Goal: Browse casually: Explore the website without a specific task or goal

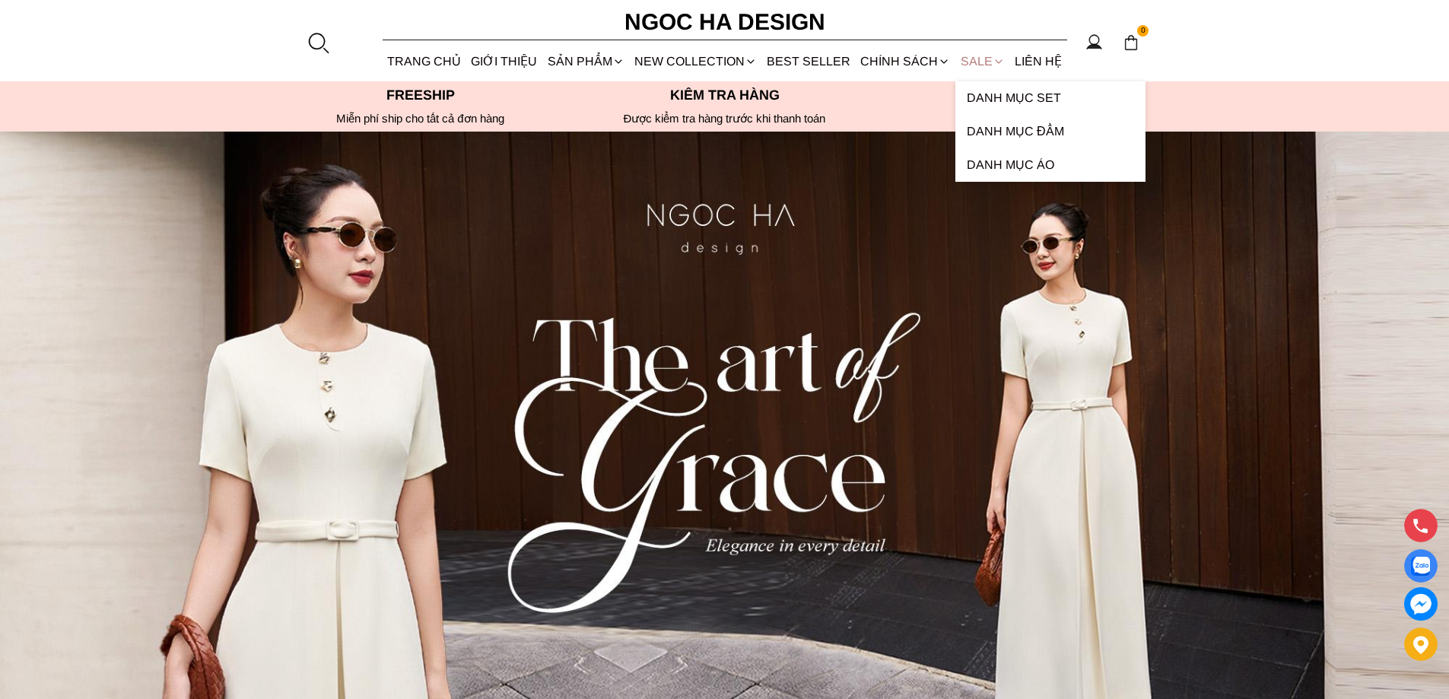
click at [975, 65] on link "SALE" at bounding box center [983, 61] width 54 height 40
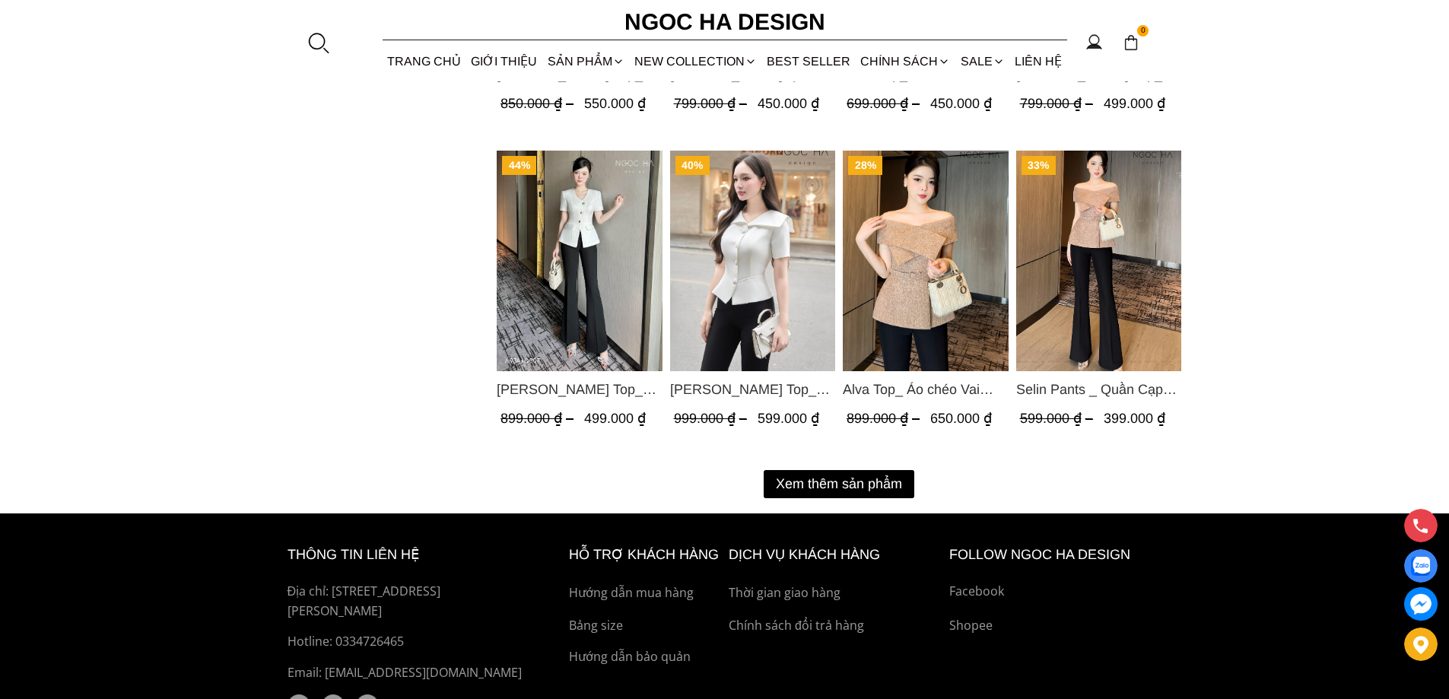
scroll to position [2006, 0]
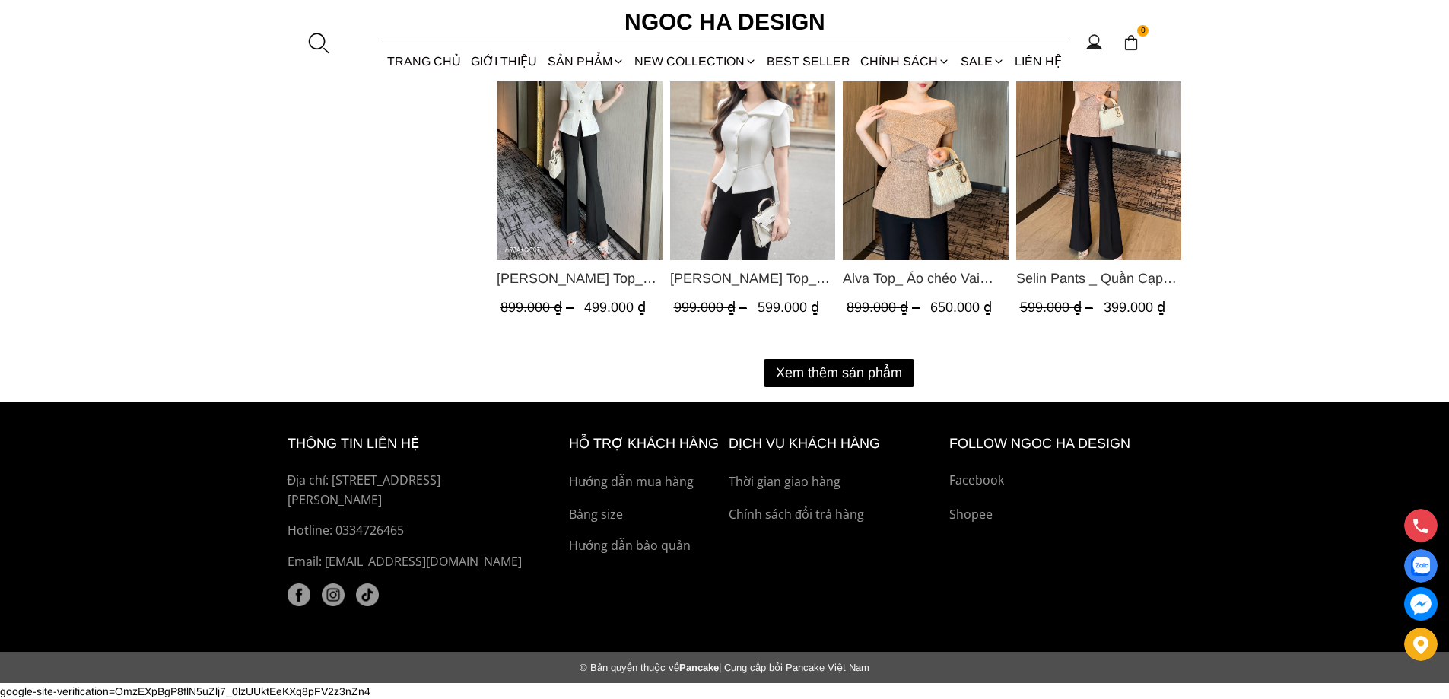
click at [884, 375] on button "Xem thêm sản phẩm" at bounding box center [839, 373] width 151 height 28
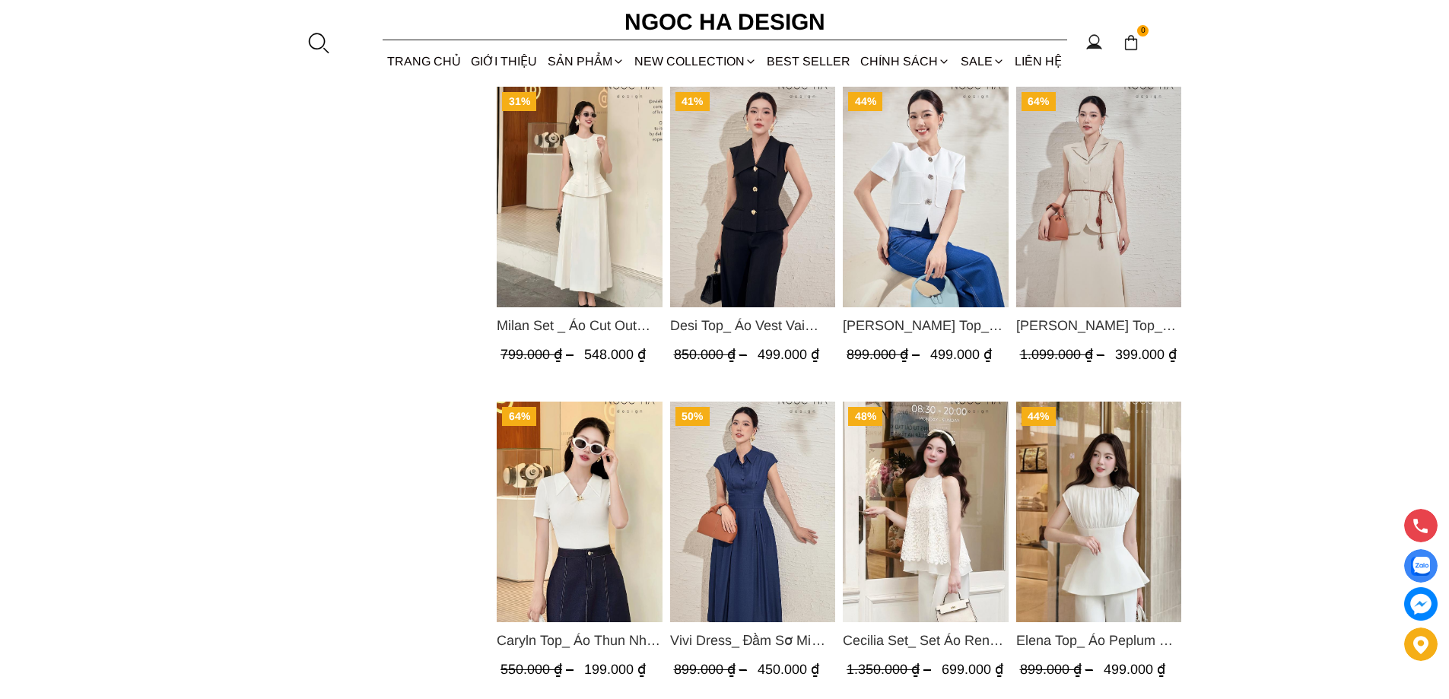
scroll to position [3596, 0]
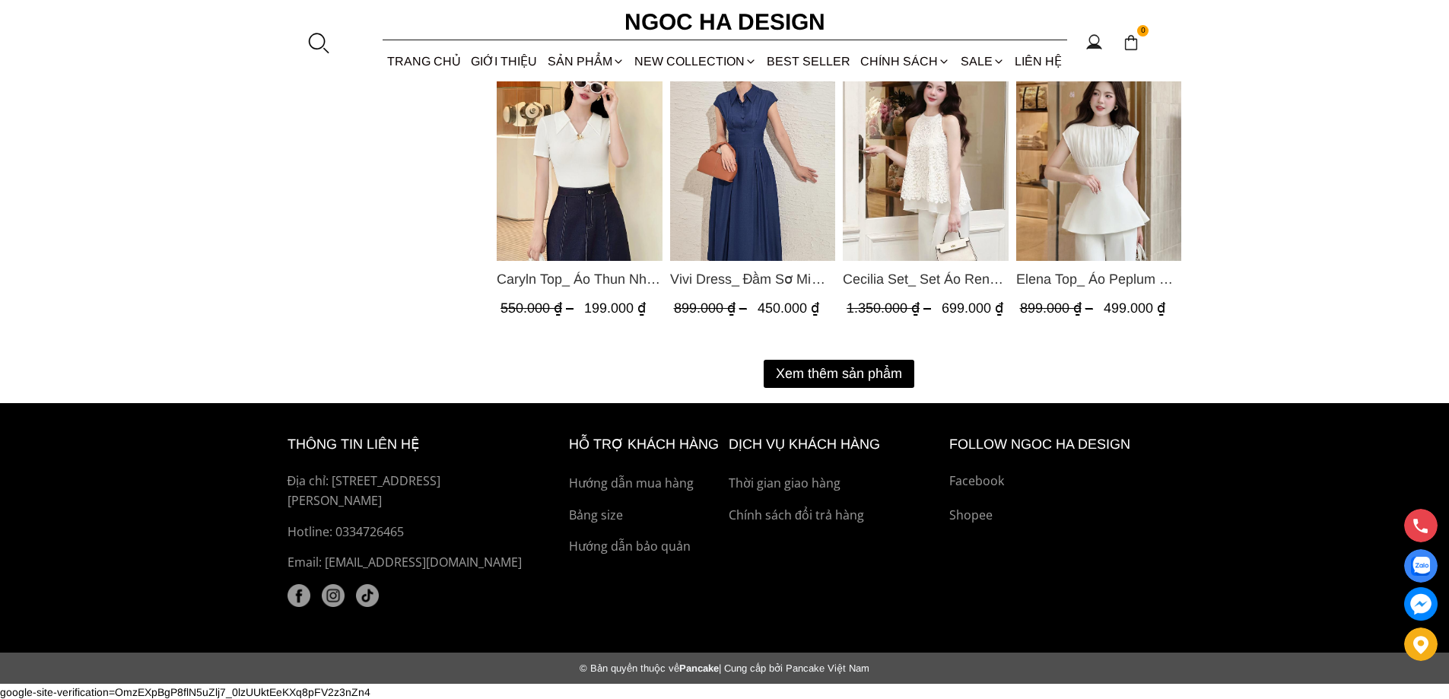
click at [859, 379] on button "Xem thêm sản phẩm" at bounding box center [839, 374] width 151 height 28
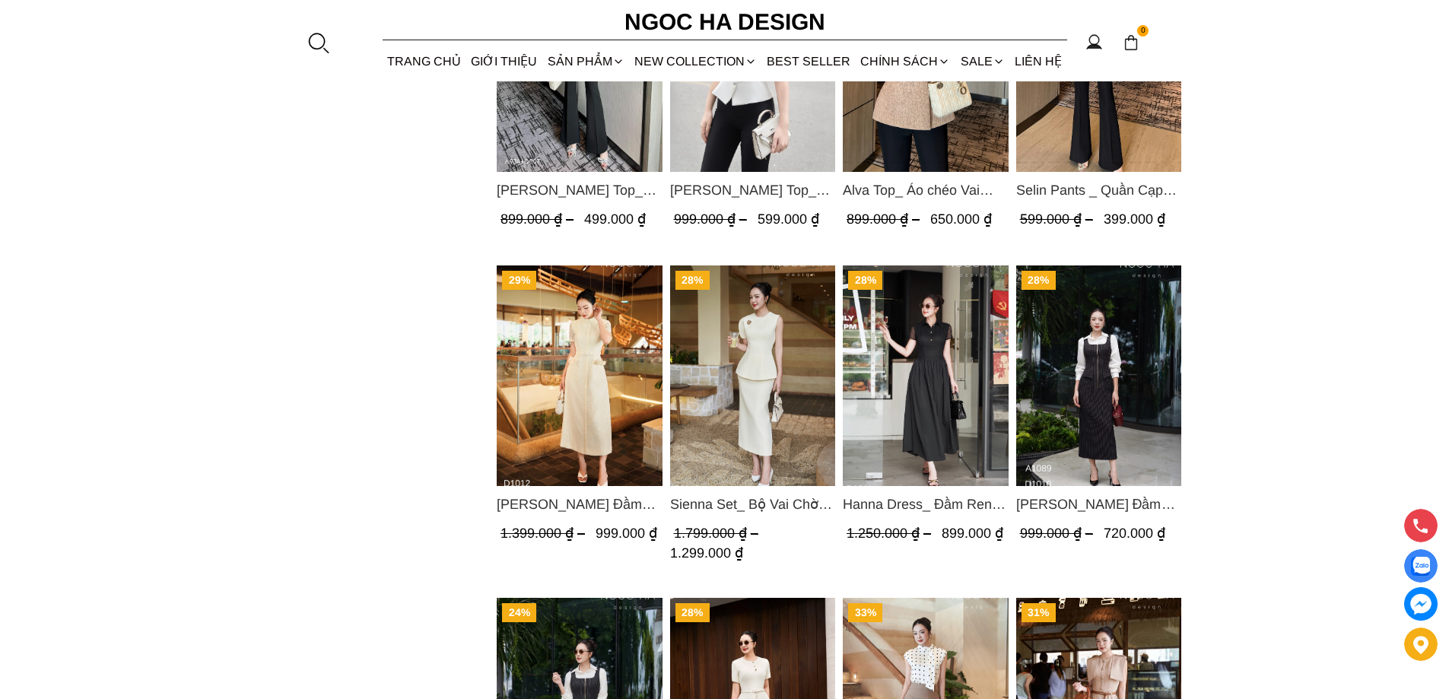
scroll to position [1998, 0]
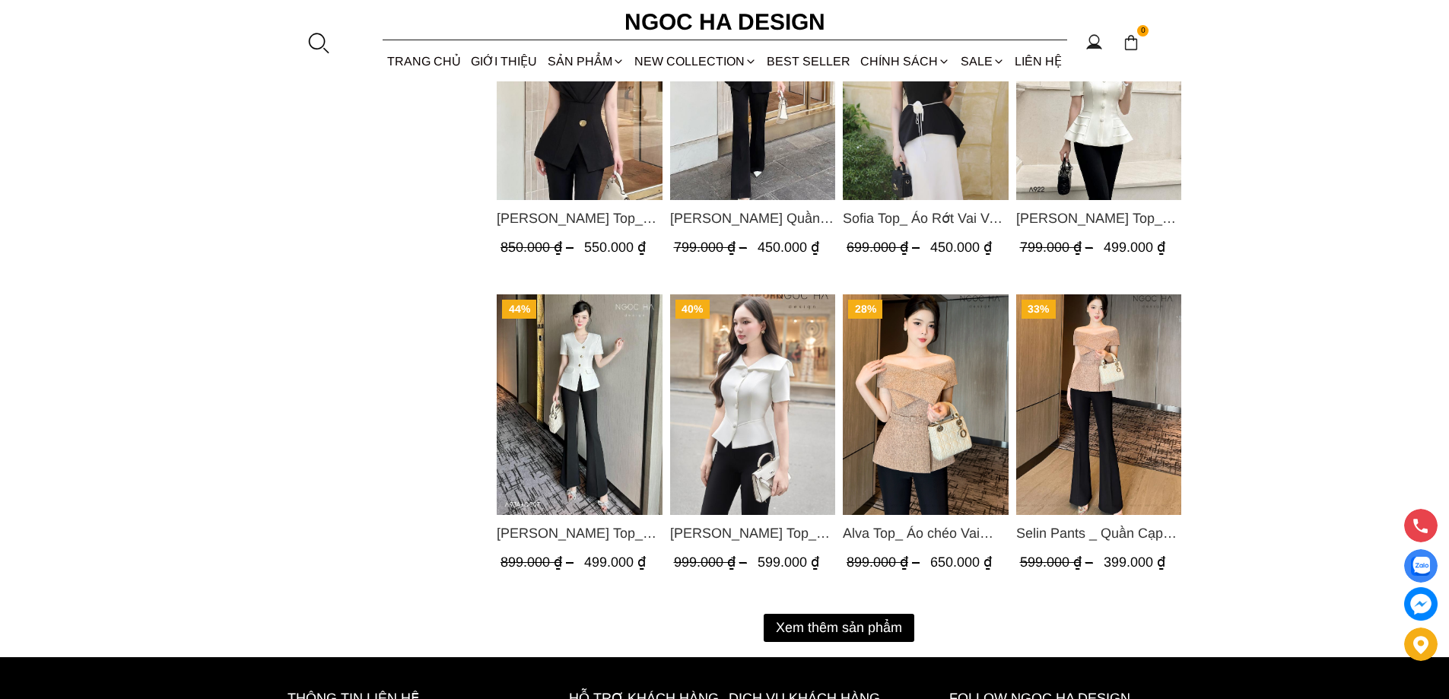
scroll to position [1750, 0]
